Goal: Use online tool/utility: Use online tool/utility

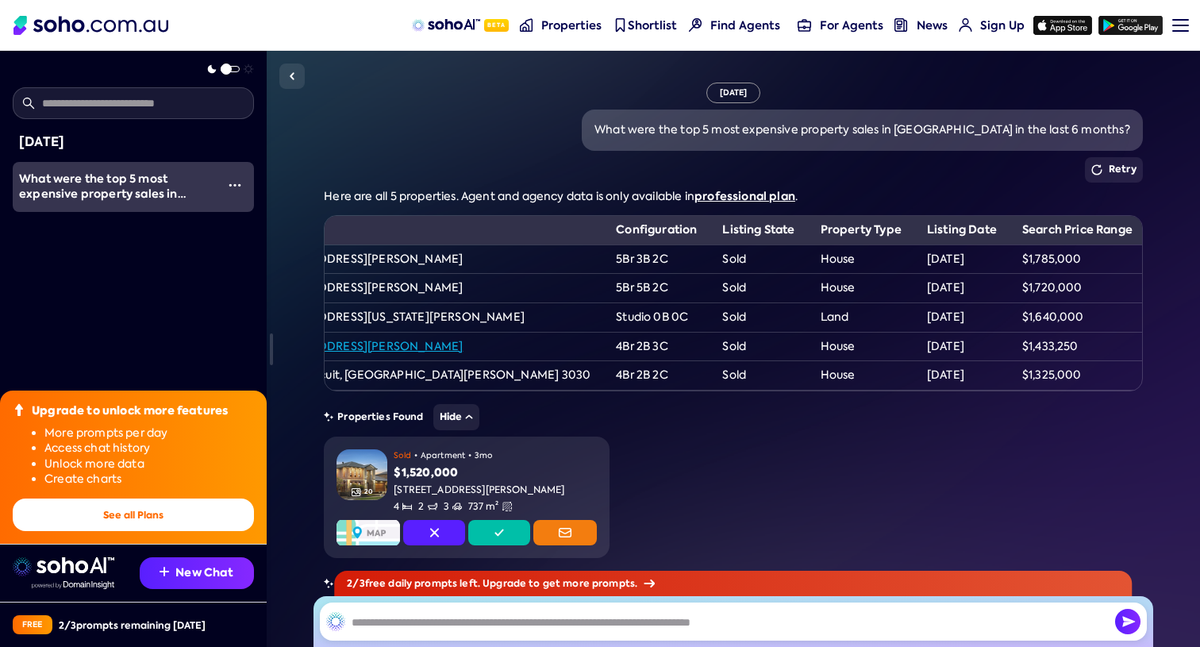
scroll to position [0, 570]
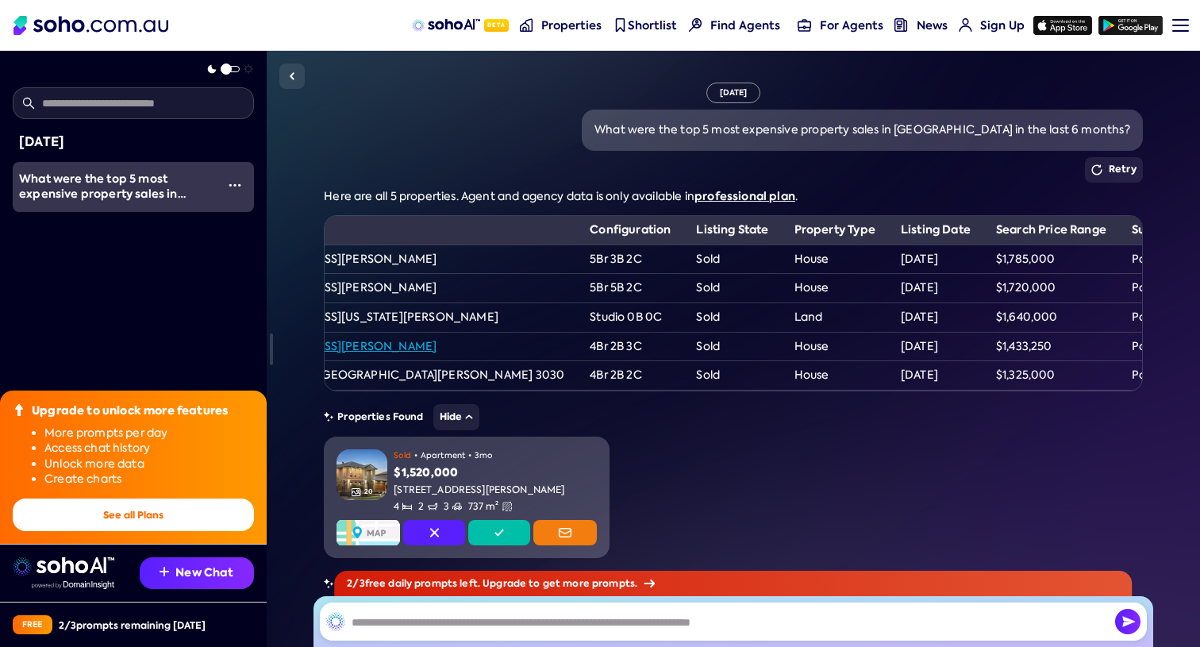
click at [435, 481] on div "$1,520,000" at bounding box center [495, 473] width 203 height 16
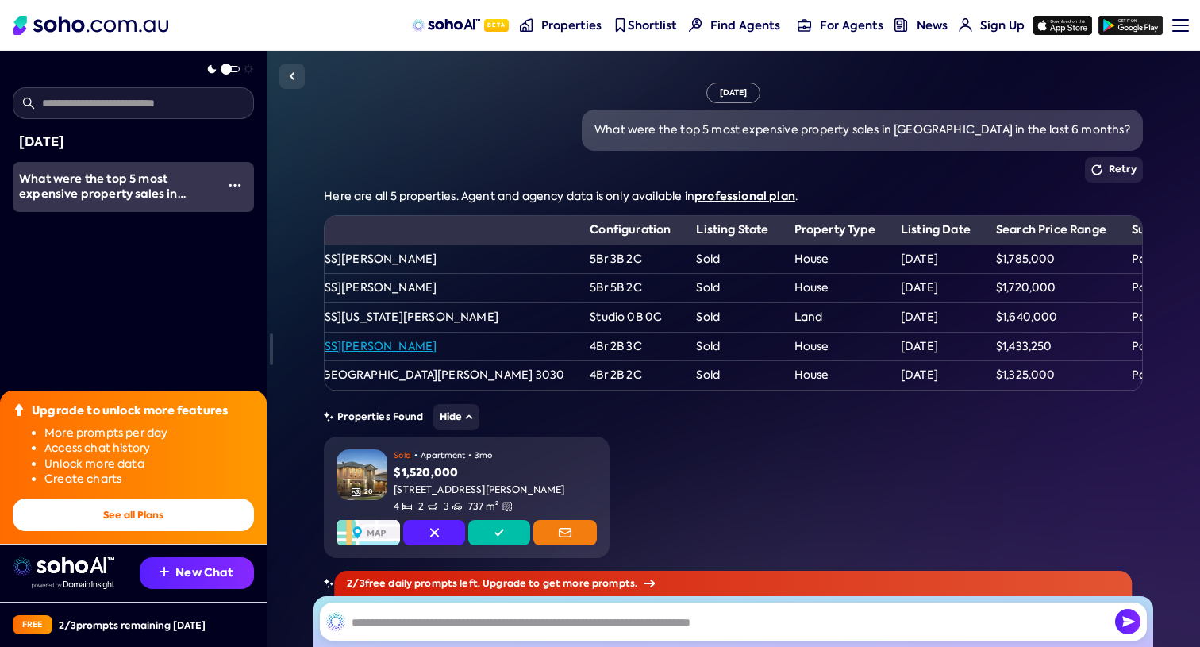
click at [231, 71] on label at bounding box center [230, 69] width 19 height 6
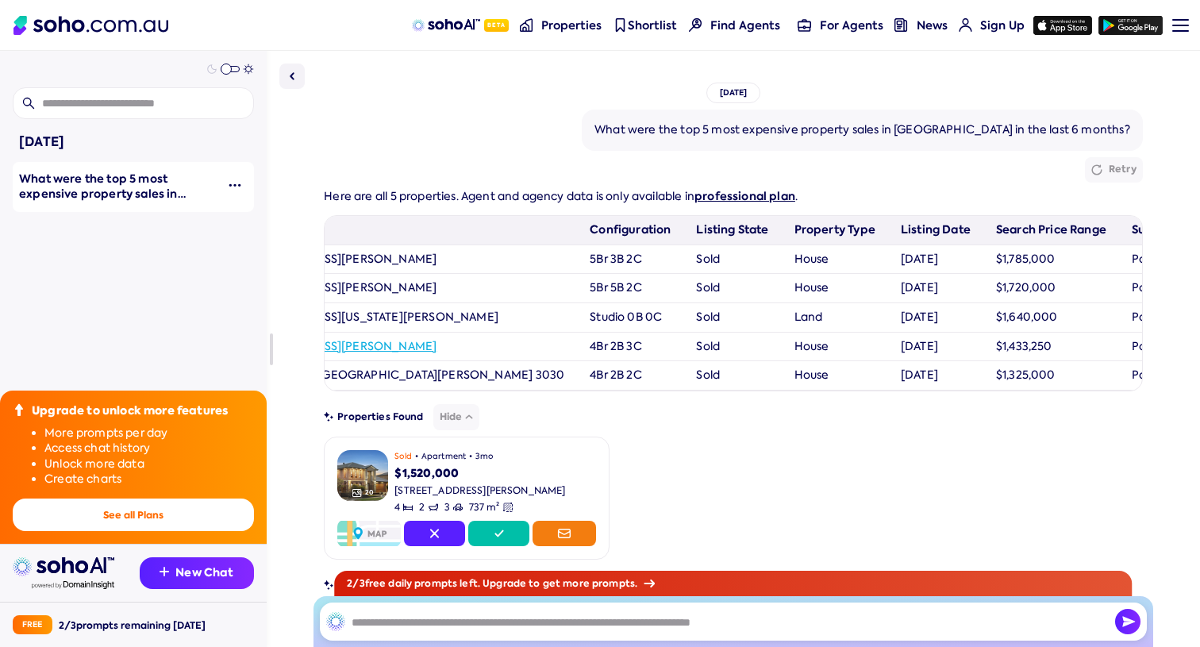
click at [232, 68] on span at bounding box center [226, 69] width 11 height 11
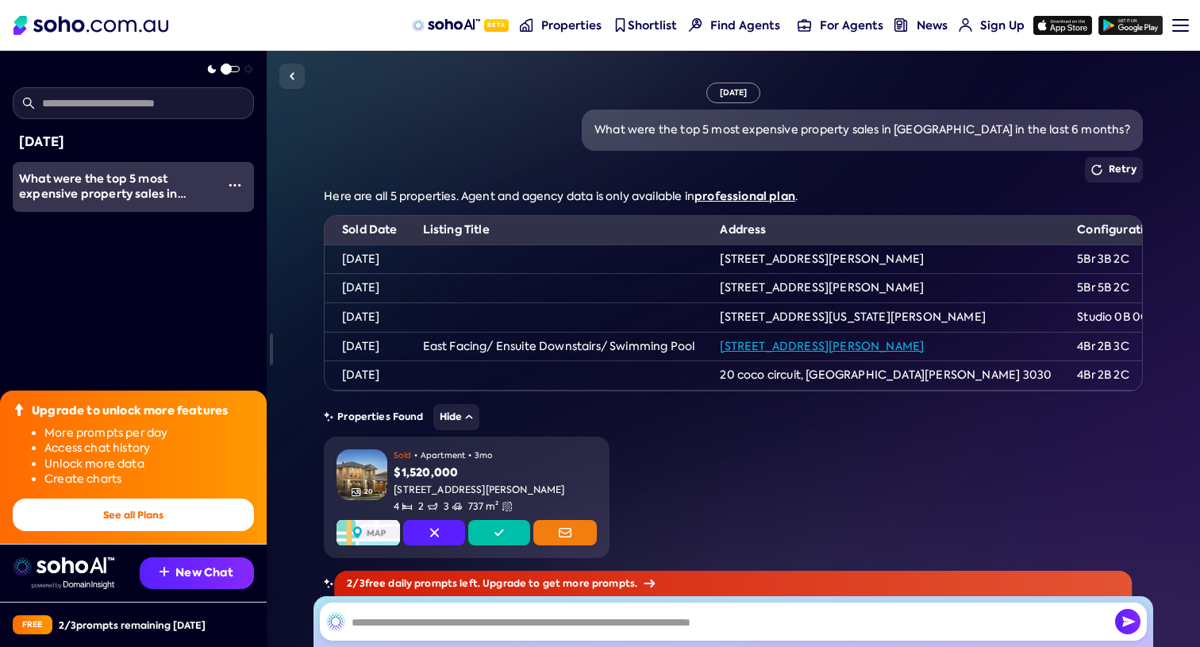
scroll to position [0, 0]
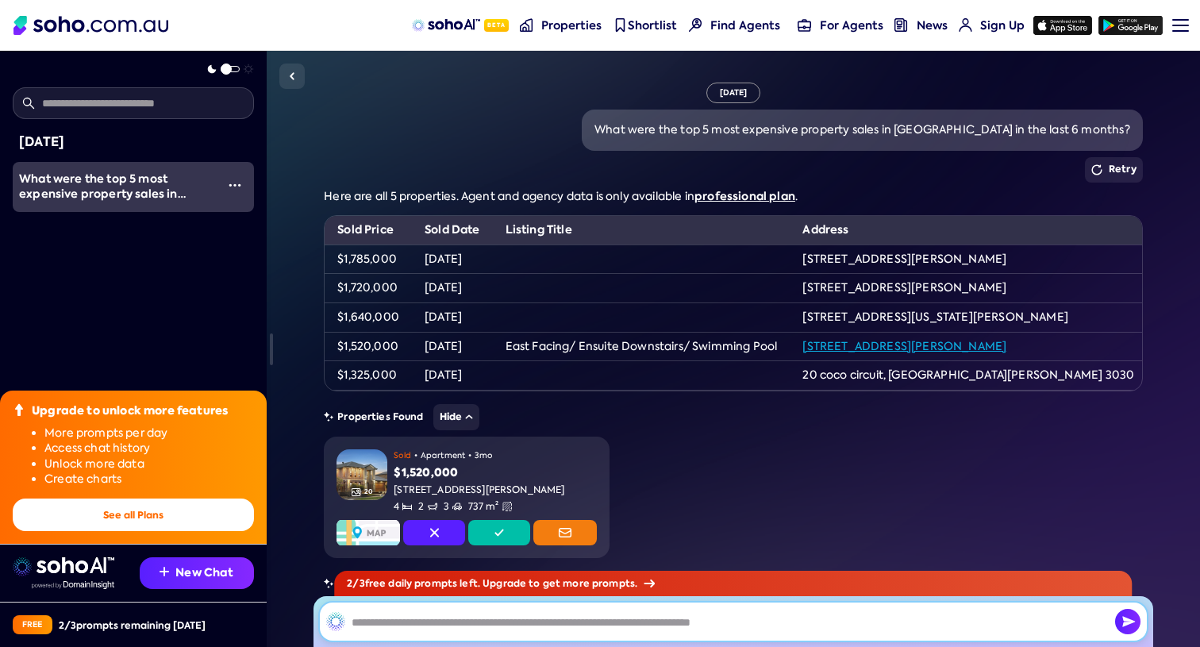
click at [465, 616] on input "text" at bounding box center [733, 621] width 827 height 38
type input "**********"
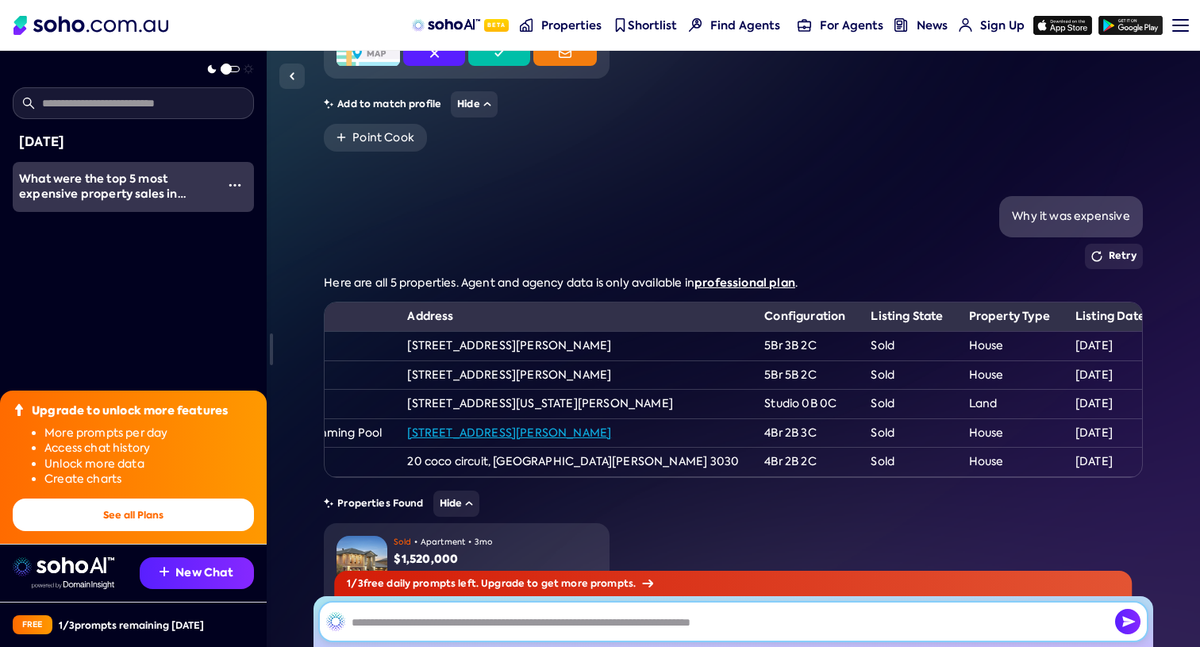
scroll to position [745, 0]
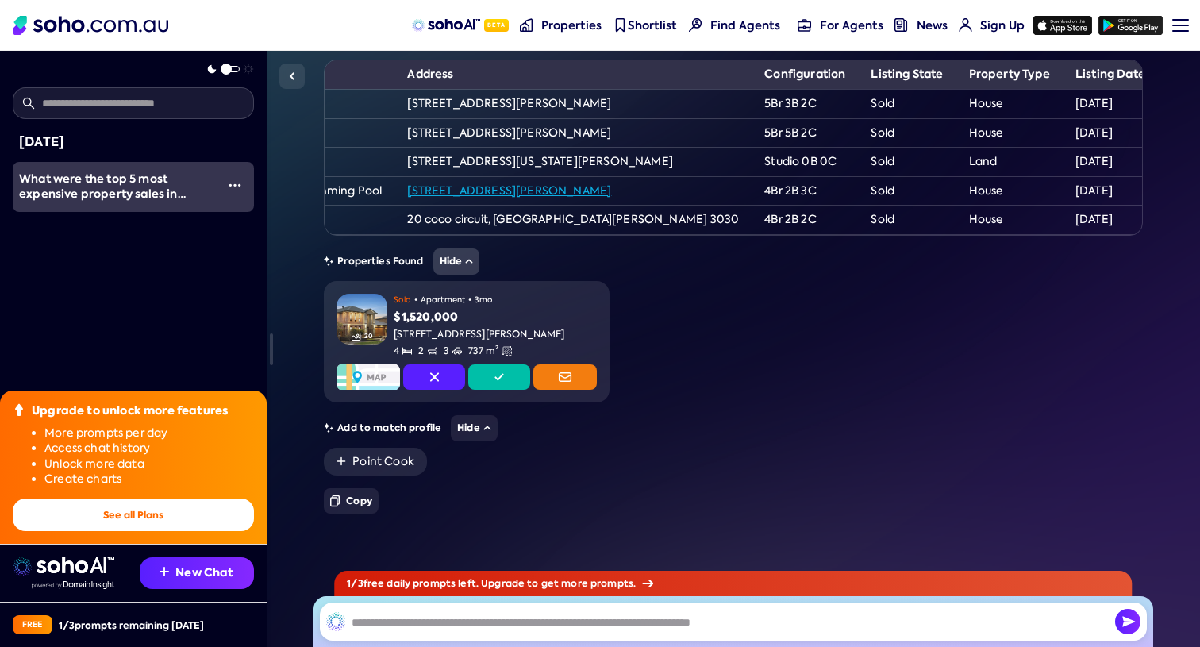
click at [463, 258] on button "Hide" at bounding box center [456, 261] width 47 height 26
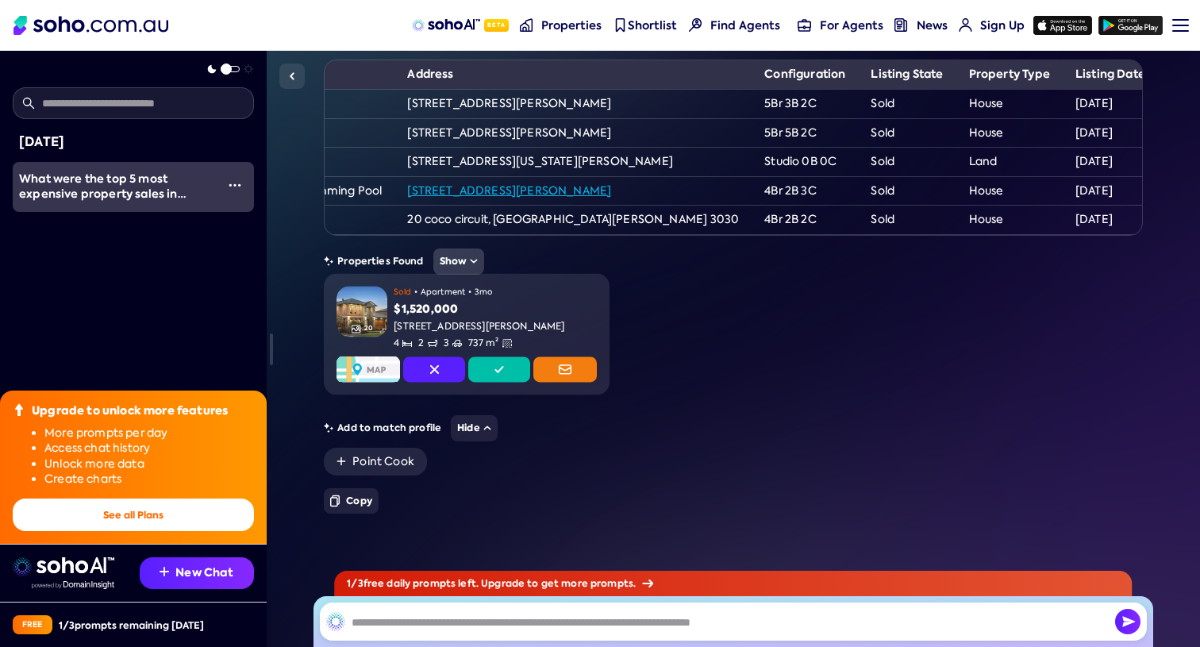
scroll to position [464, 0]
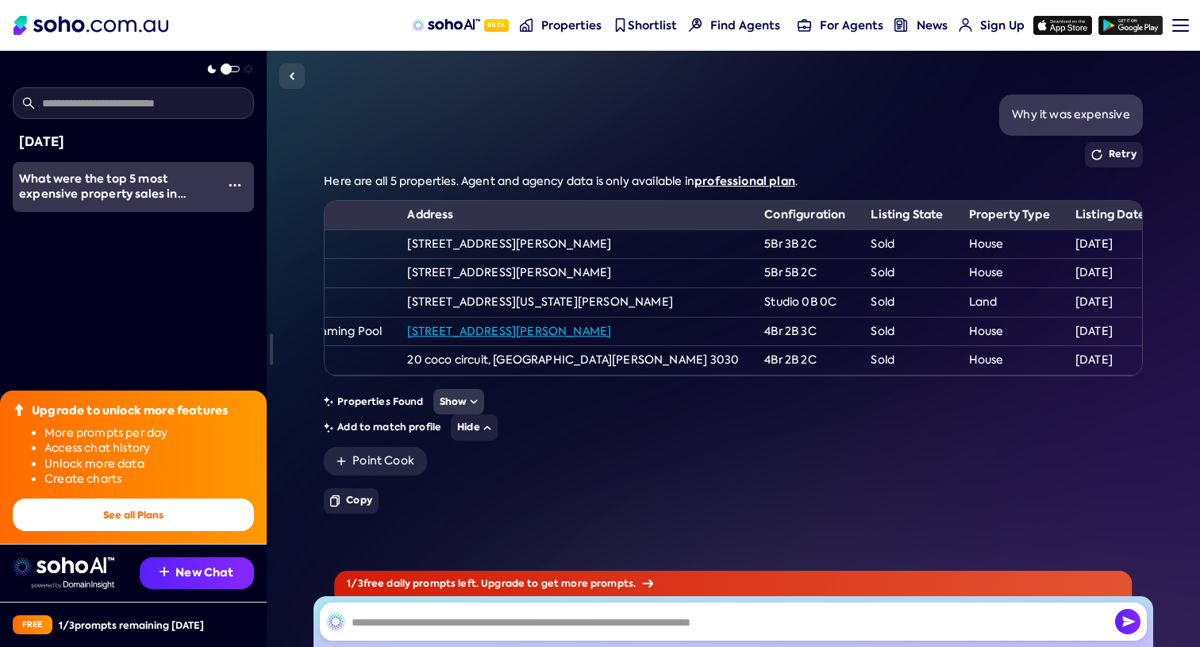
click at [470, 401] on icon at bounding box center [474, 401] width 8 height 6
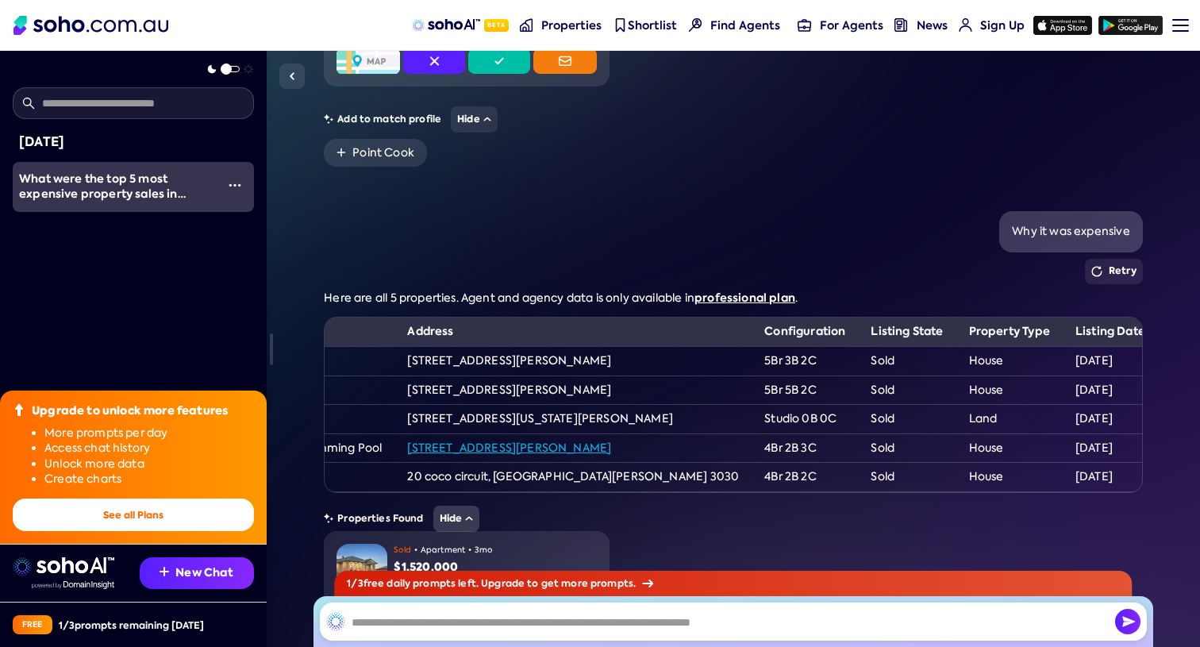
scroll to position [745, 0]
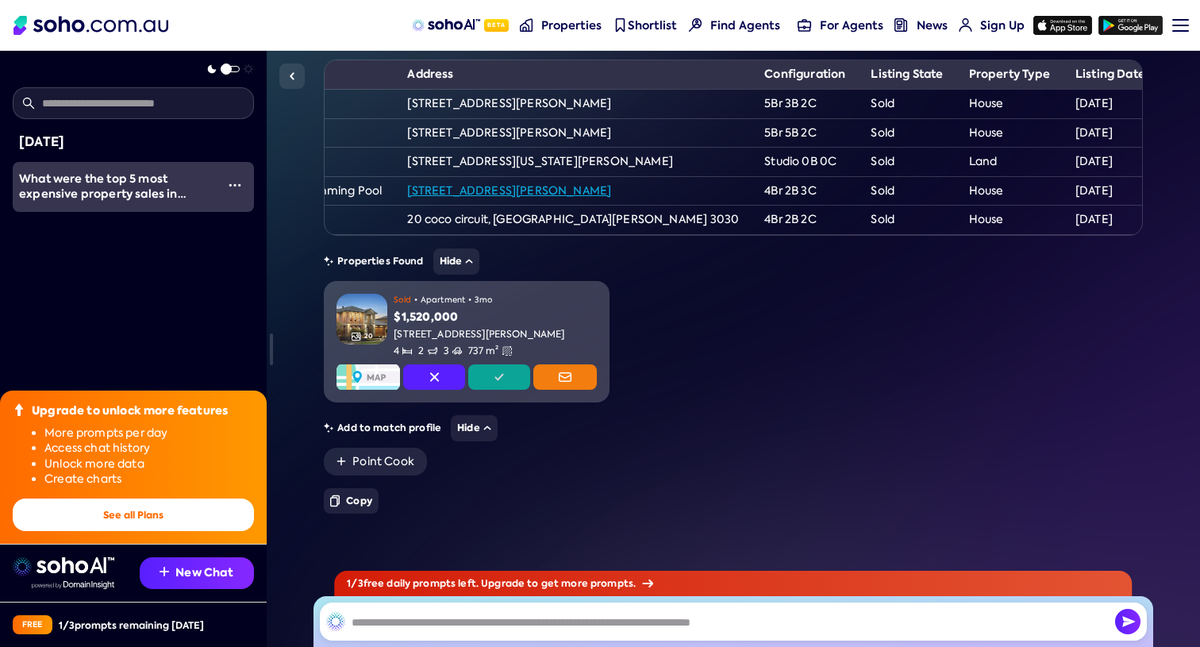
click at [506, 382] on button at bounding box center [499, 376] width 62 height 25
click at [370, 371] on img at bounding box center [369, 376] width 64 height 25
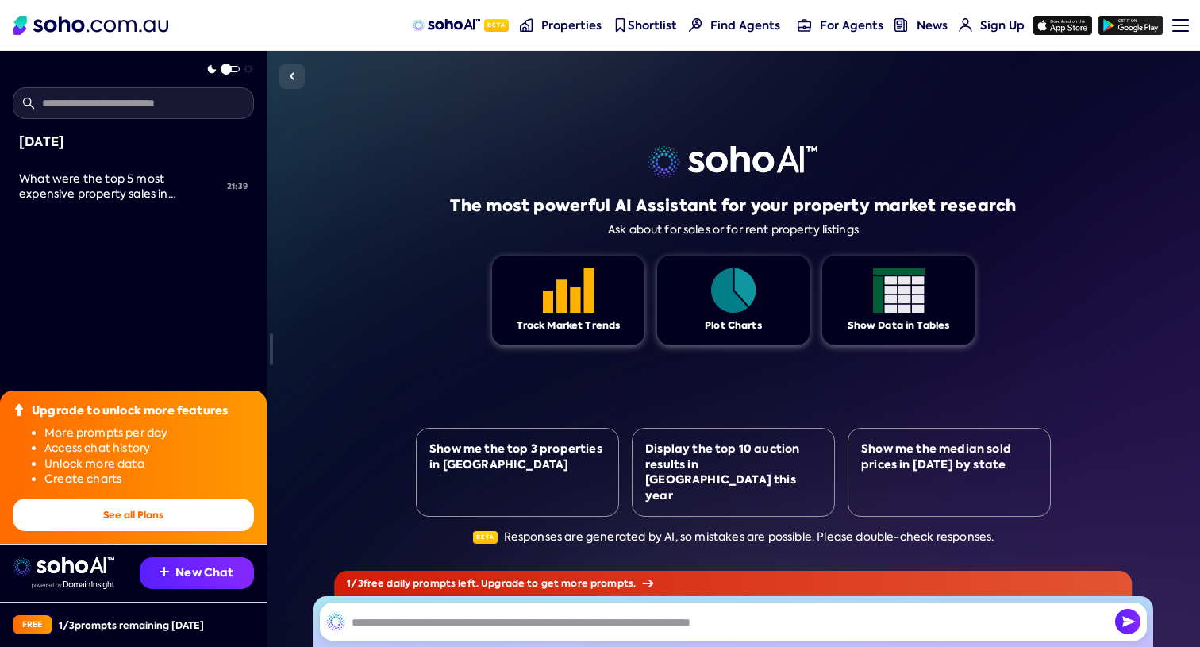
click at [561, 304] on img at bounding box center [569, 290] width 52 height 44
click at [696, 310] on div "Plot Charts" at bounding box center [733, 301] width 152 height 90
click at [420, 632] on input "text" at bounding box center [733, 621] width 827 height 38
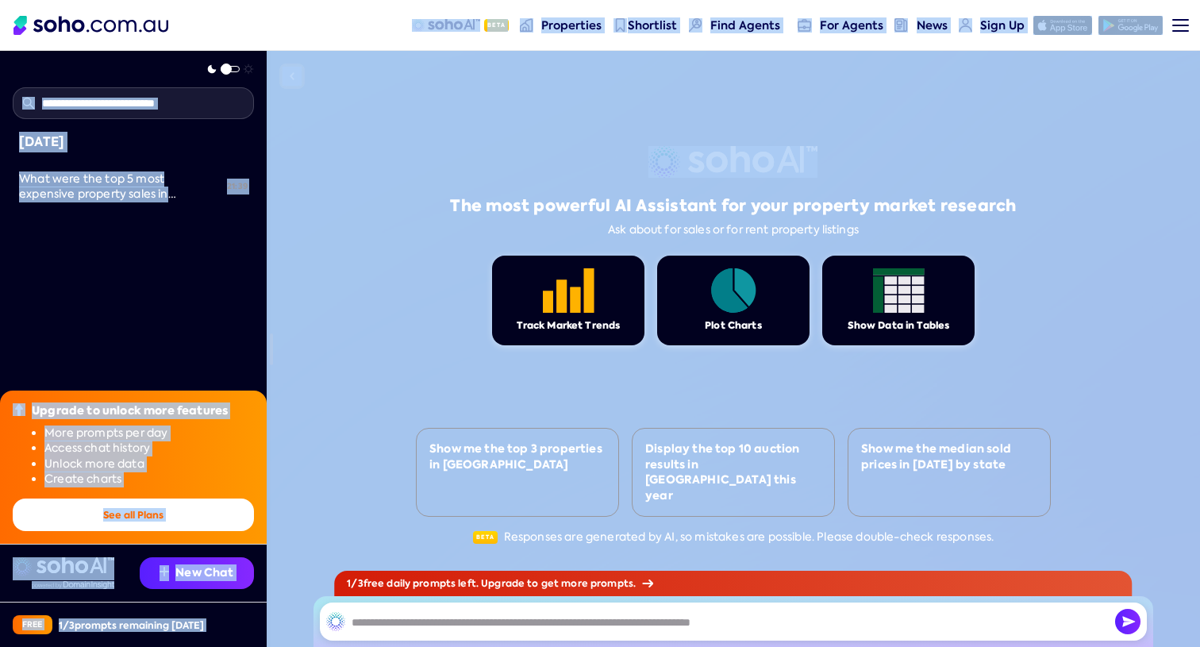
drag, startPoint x: 396, startPoint y: 34, endPoint x: 984, endPoint y: 123, distance: 594.1
click at [984, 123] on div "Beta Properties Shortlist Find Agents For Agents News Sign Up Sign up Menu Logi…" at bounding box center [600, 349] width 1200 height 596
click at [984, 123] on div "The most powerful AI Assistant for your property market research Ask about for …" at bounding box center [733, 349] width 635 height 596
